Goal: Information Seeking & Learning: Check status

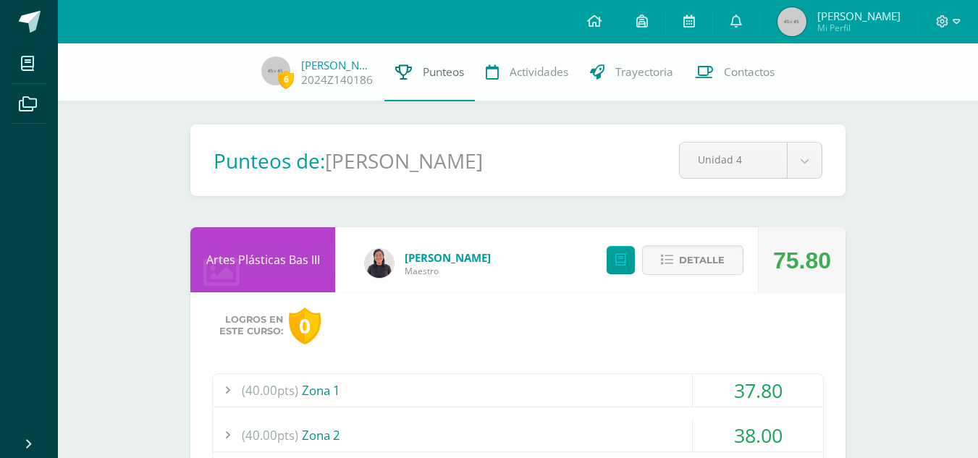
scroll to position [2026, 0]
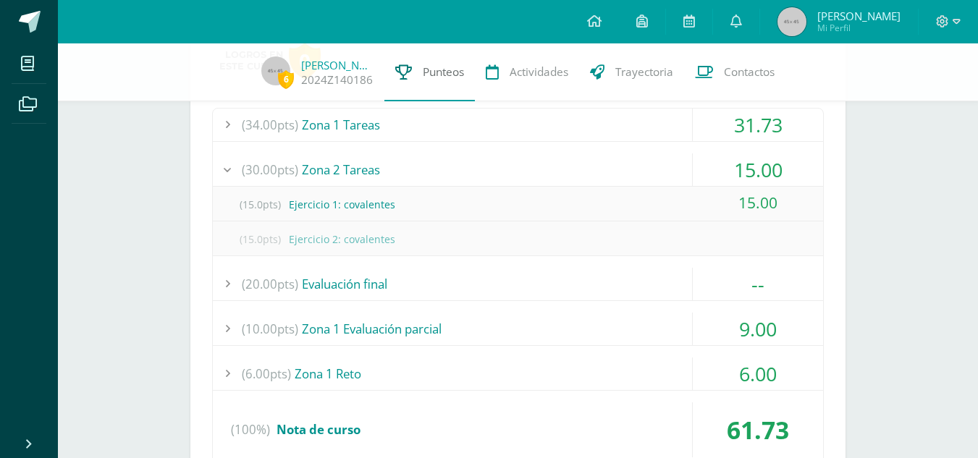
click at [447, 75] on span "Punteos" at bounding box center [443, 71] width 41 height 15
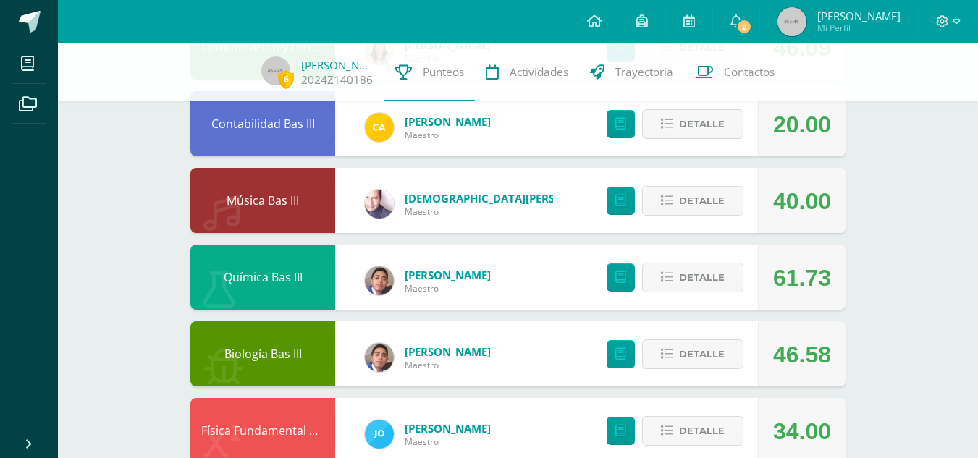
scroll to position [1014, 0]
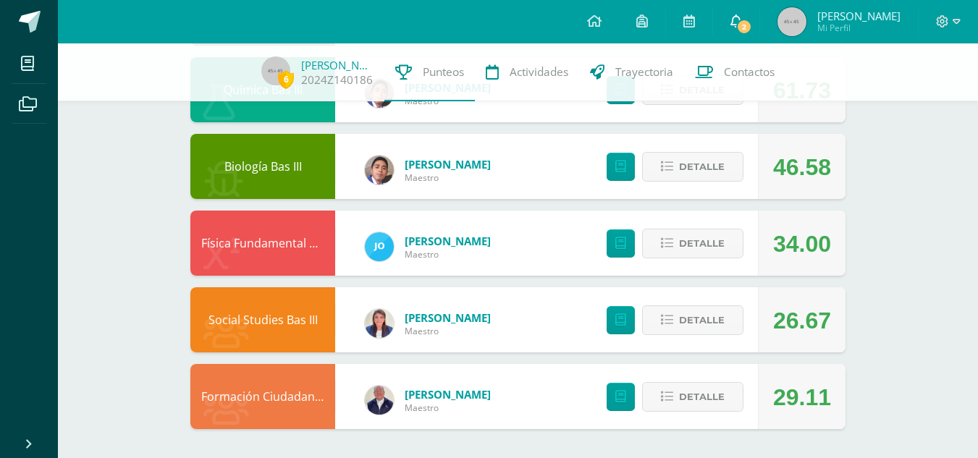
click at [736, 27] on span "2" at bounding box center [744, 27] width 16 height 16
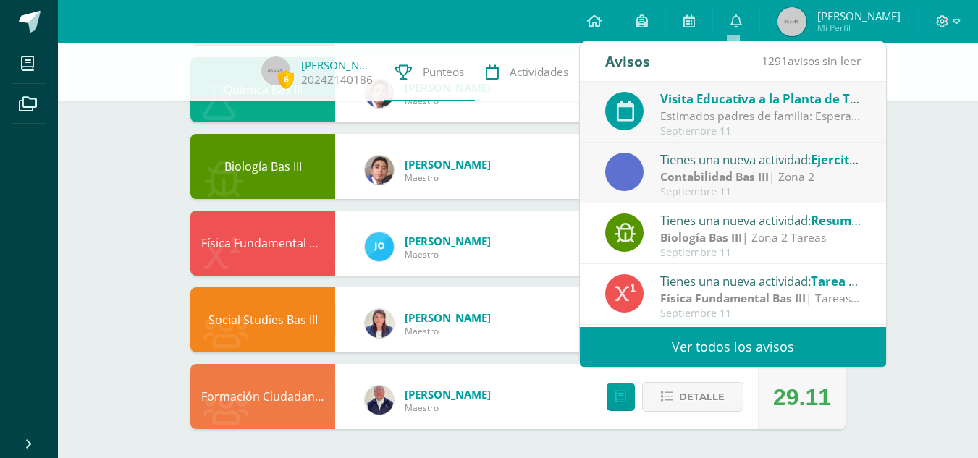
click at [756, 172] on strong "Contabilidad Bas III" at bounding box center [714, 177] width 109 height 16
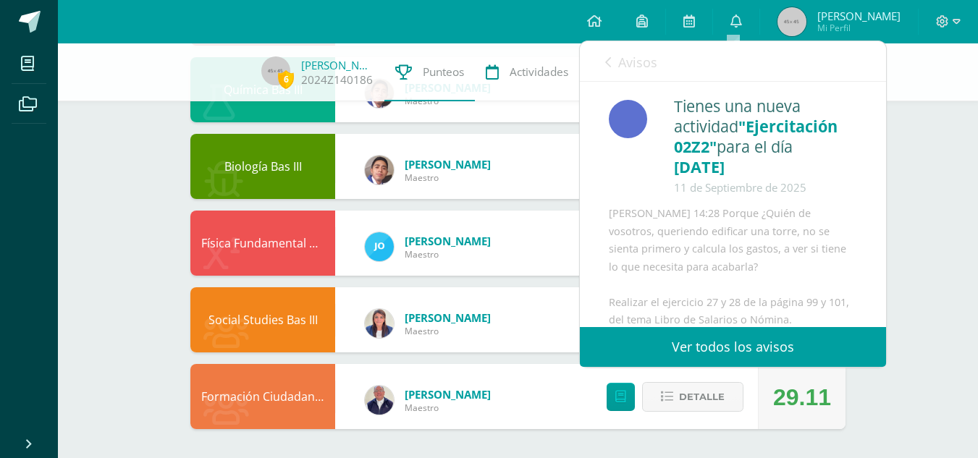
click at [610, 56] on icon at bounding box center [608, 62] width 6 height 12
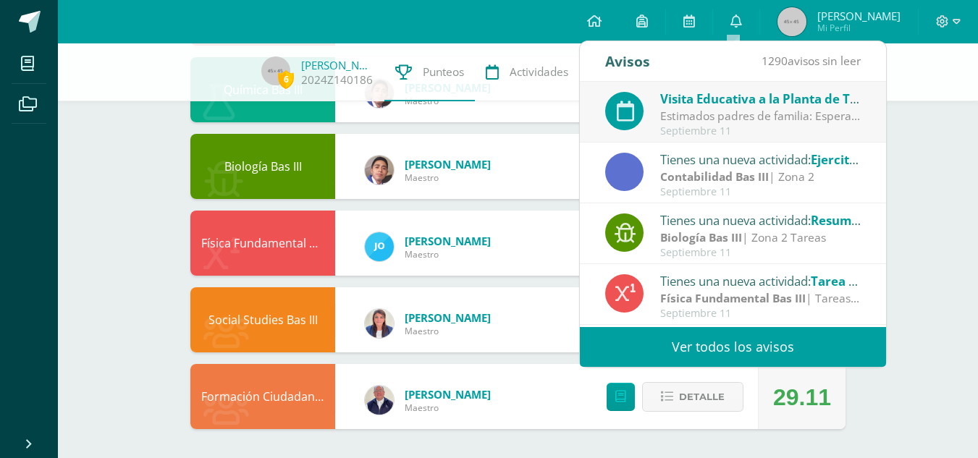
click at [731, 101] on span "Visita Educativa a la Planta de Tratamiento Lo [PERSON_NAME]-Bas I y Bas III (A…" at bounding box center [905, 99] width 490 height 17
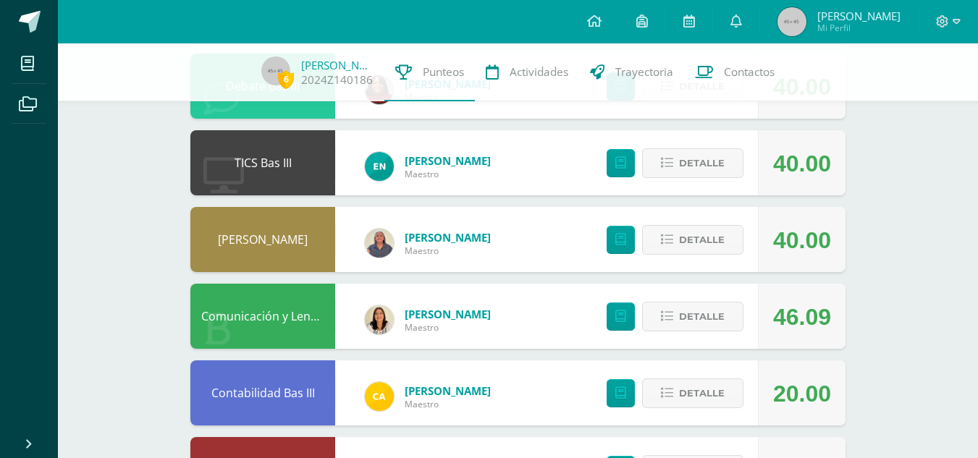
scroll to position [545, 0]
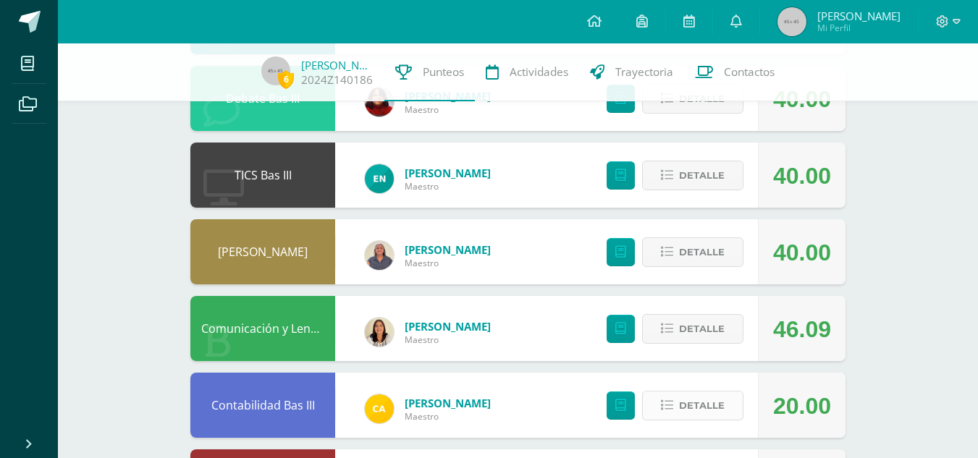
click at [710, 395] on span "Detalle" at bounding box center [702, 405] width 46 height 27
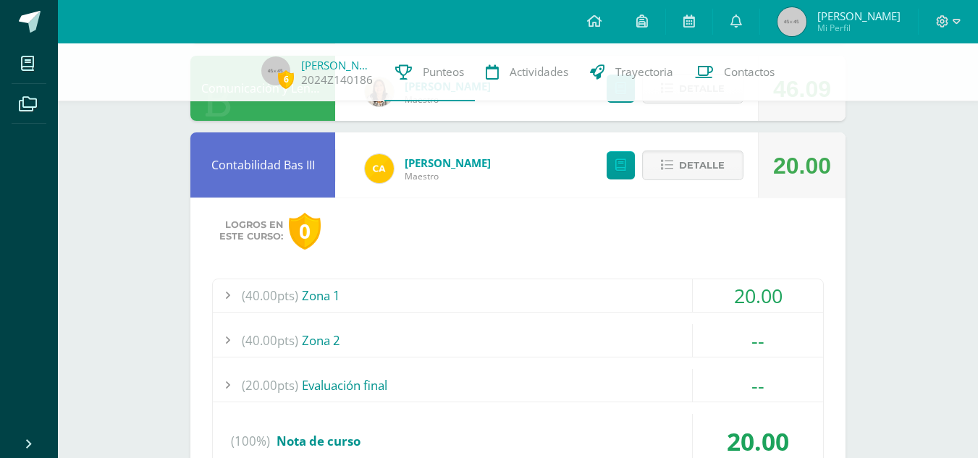
scroll to position [798, 0]
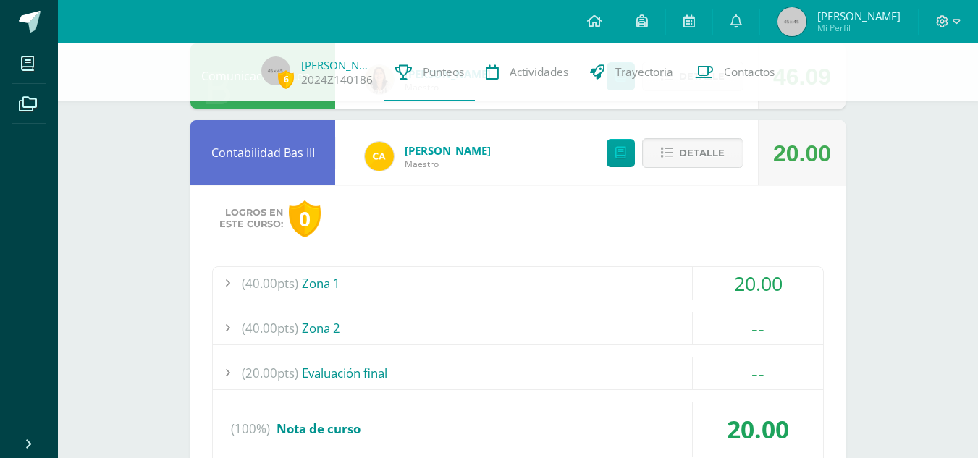
click at [779, 284] on div "20.00" at bounding box center [758, 283] width 130 height 33
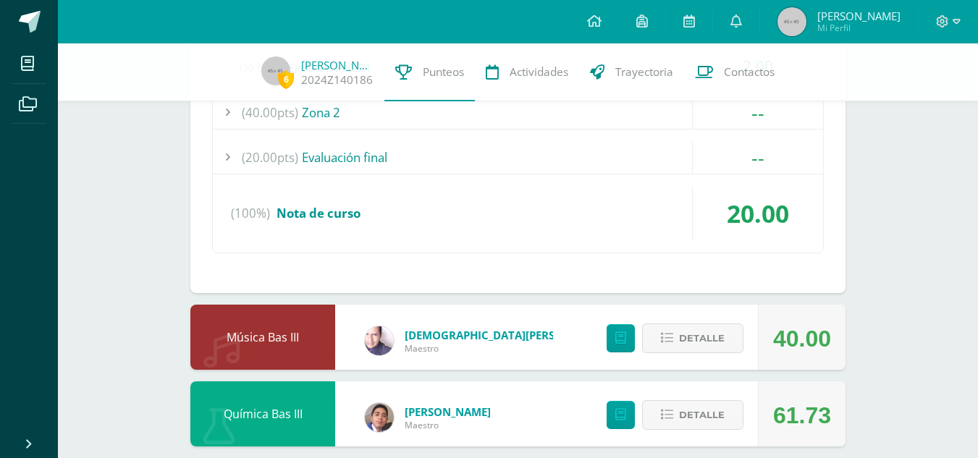
scroll to position [1292, 0]
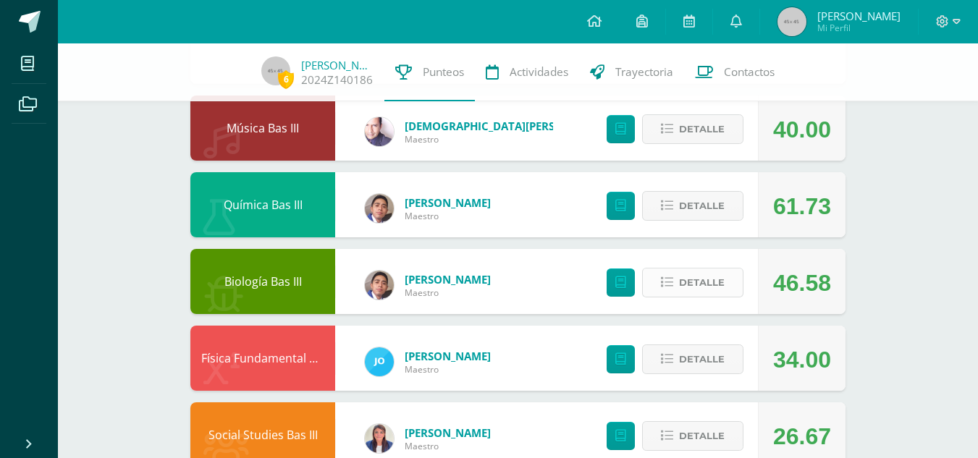
click at [716, 285] on span "Detalle" at bounding box center [702, 282] width 46 height 27
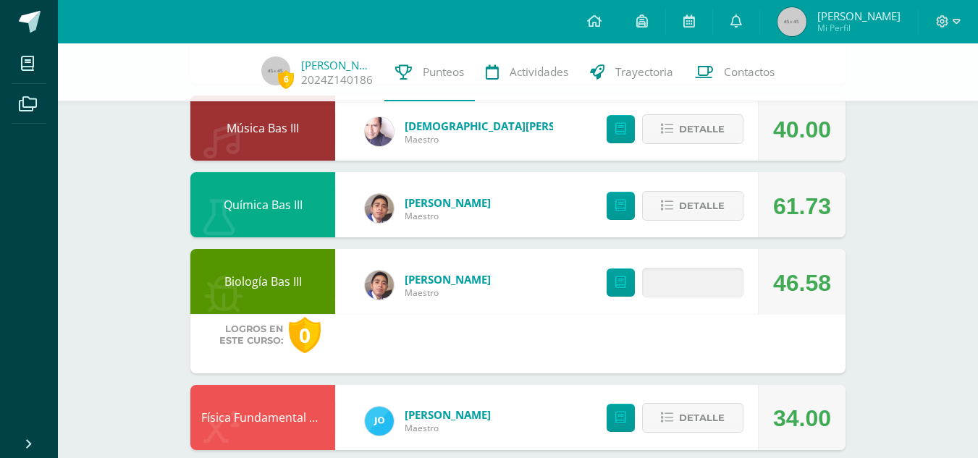
scroll to position [1692, 0]
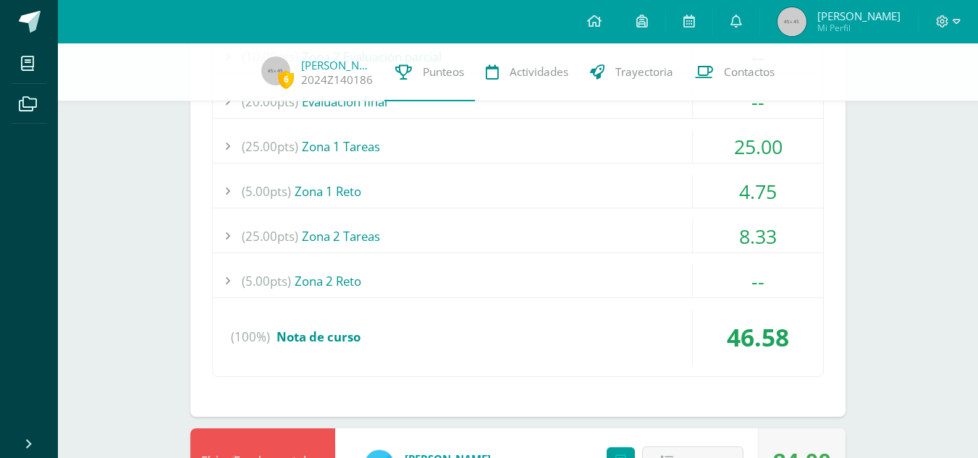
click at [670, 231] on div "(25.00pts) Zona 2 Tareas" at bounding box center [518, 236] width 610 height 33
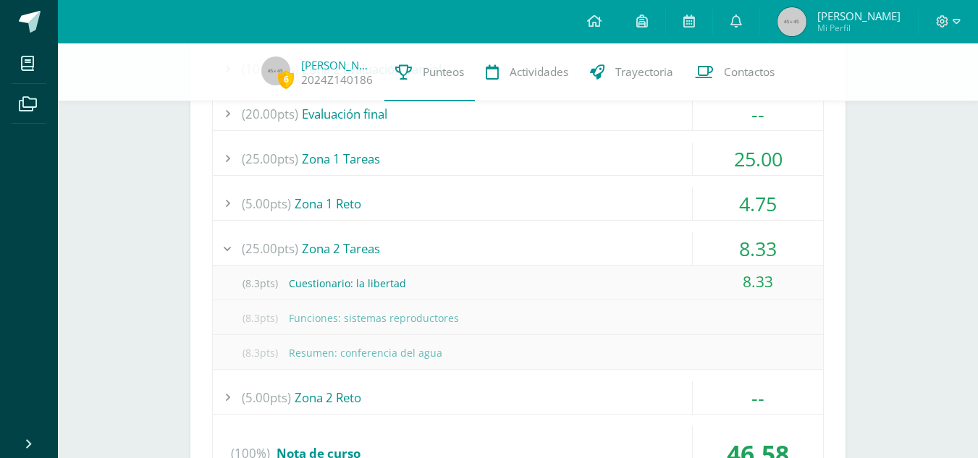
scroll to position [1711, 0]
